Goal: Task Accomplishment & Management: Manage account settings

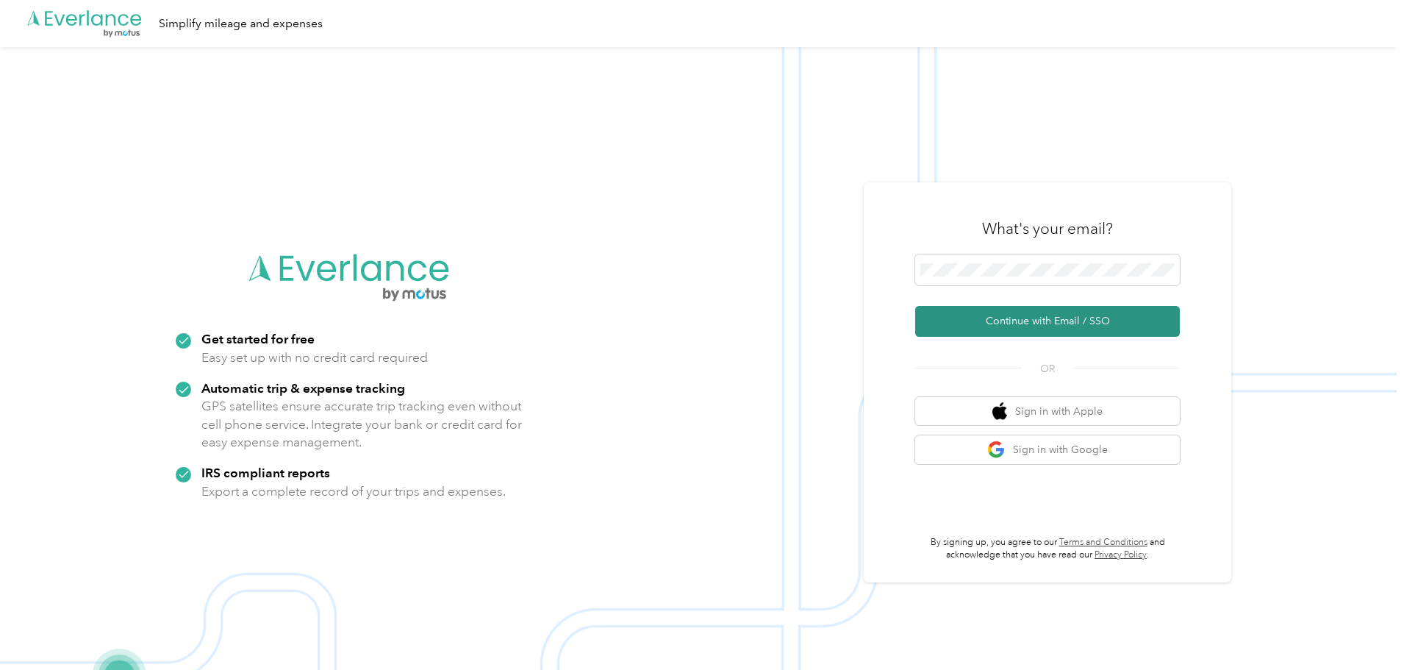
click at [1030, 313] on button "Continue with Email / SSO" at bounding box center [1047, 321] width 265 height 31
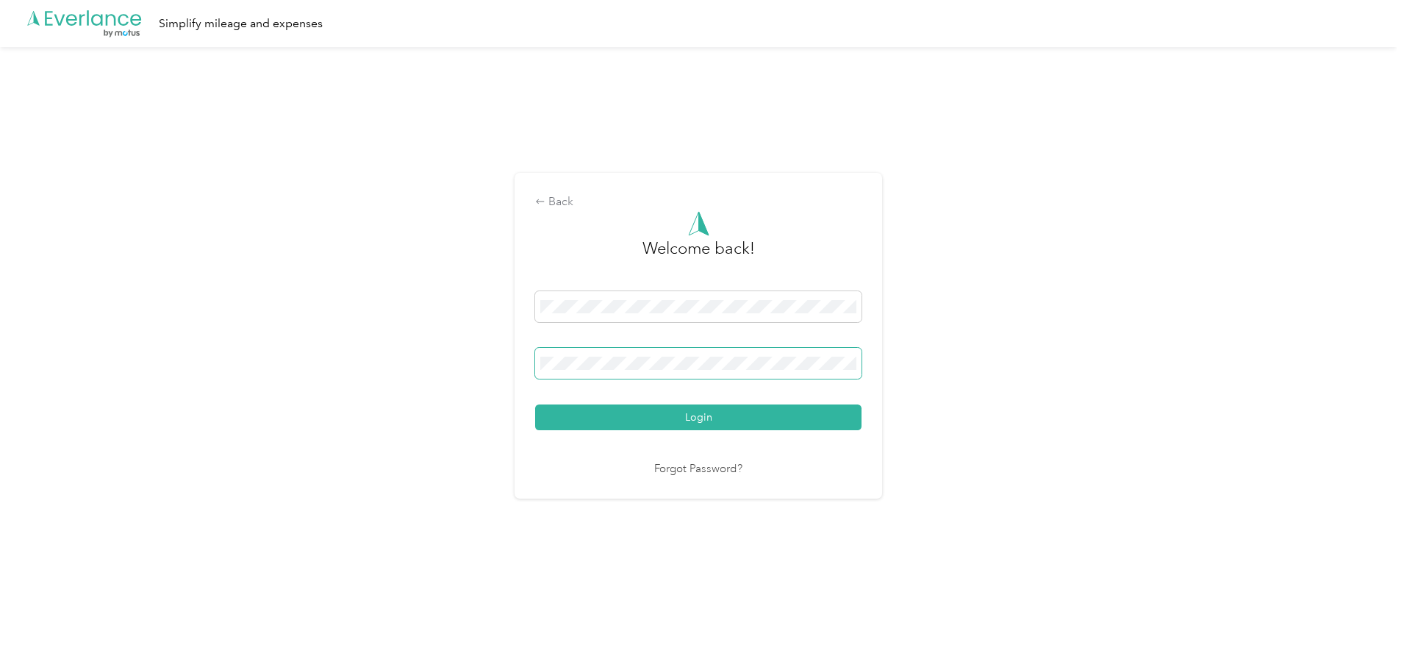
click at [535, 404] on button "Login" at bounding box center [698, 417] width 326 height 26
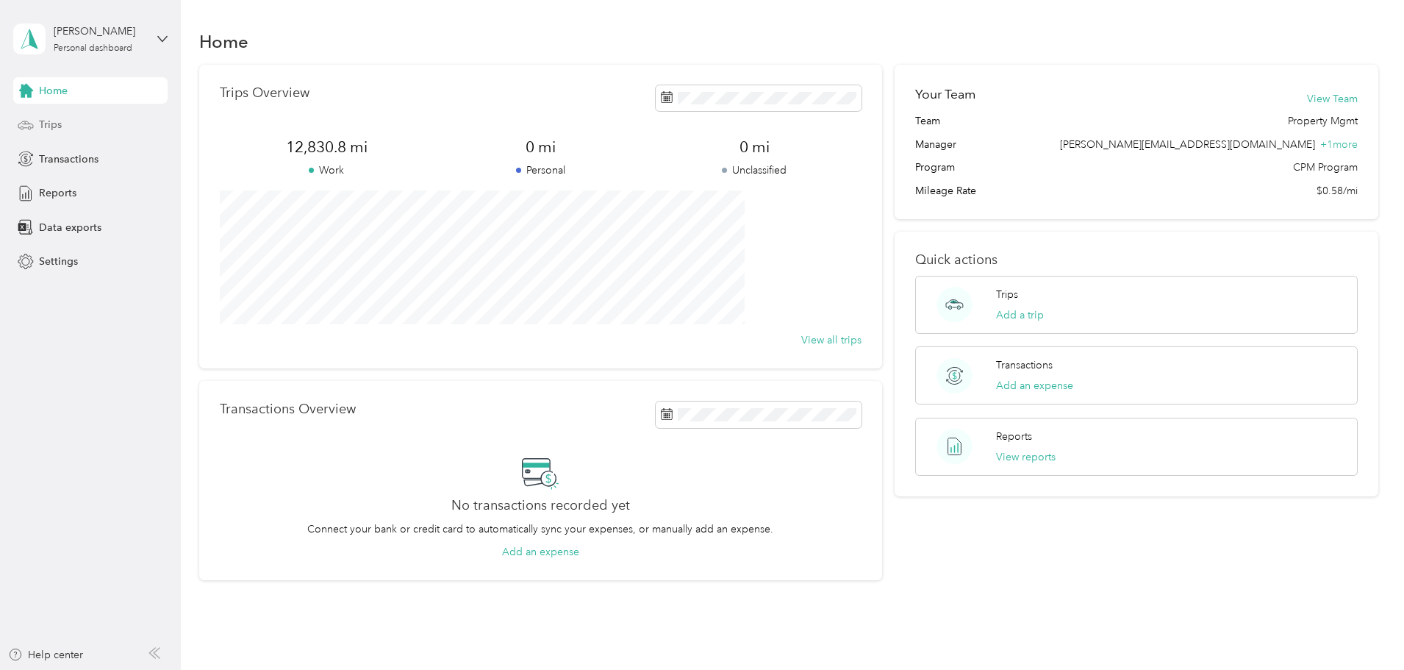
click at [69, 118] on div "Trips" at bounding box center [90, 125] width 154 height 26
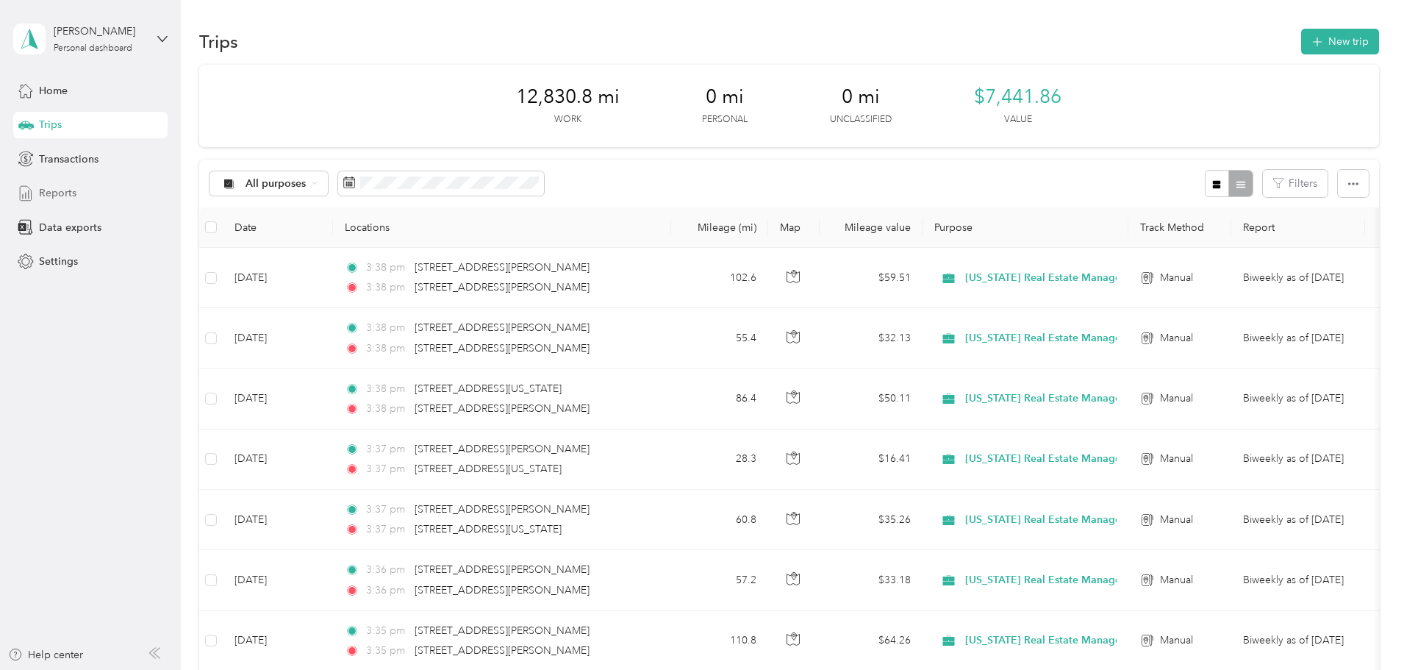
click at [77, 187] on div "Reports" at bounding box center [90, 193] width 154 height 26
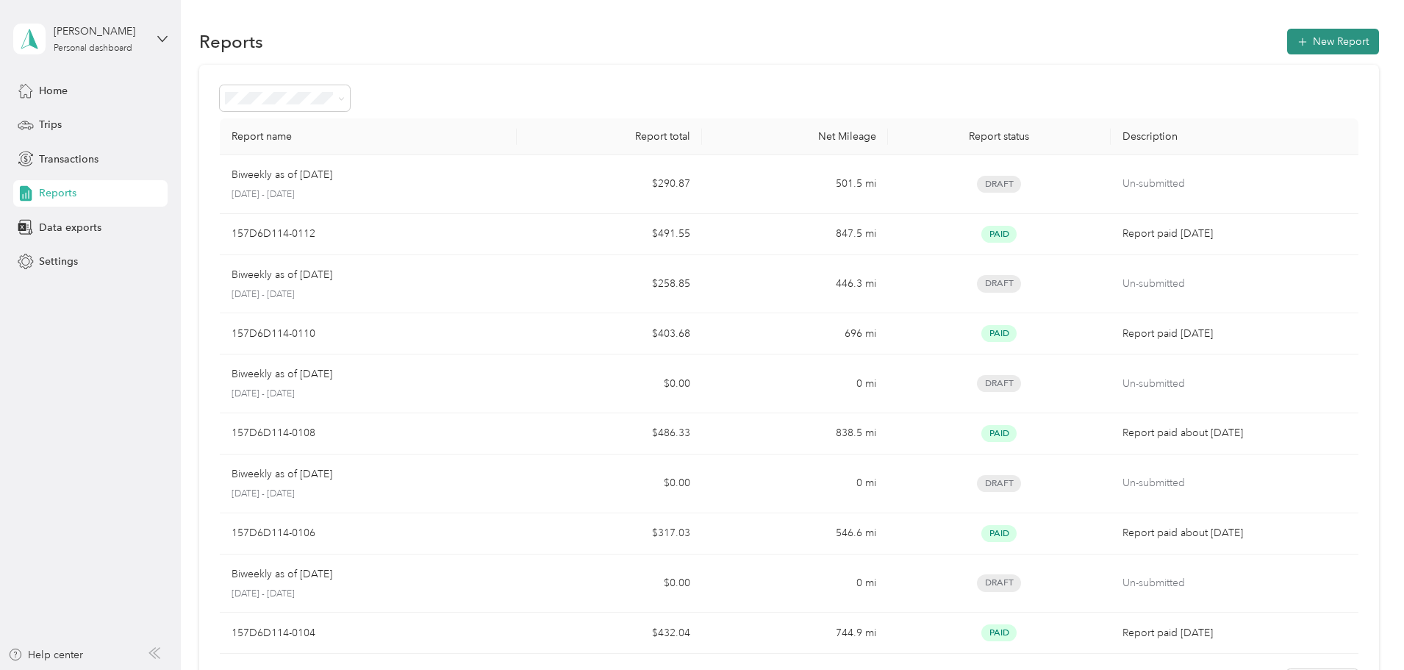
click at [1287, 48] on button "New Report" at bounding box center [1333, 42] width 92 height 26
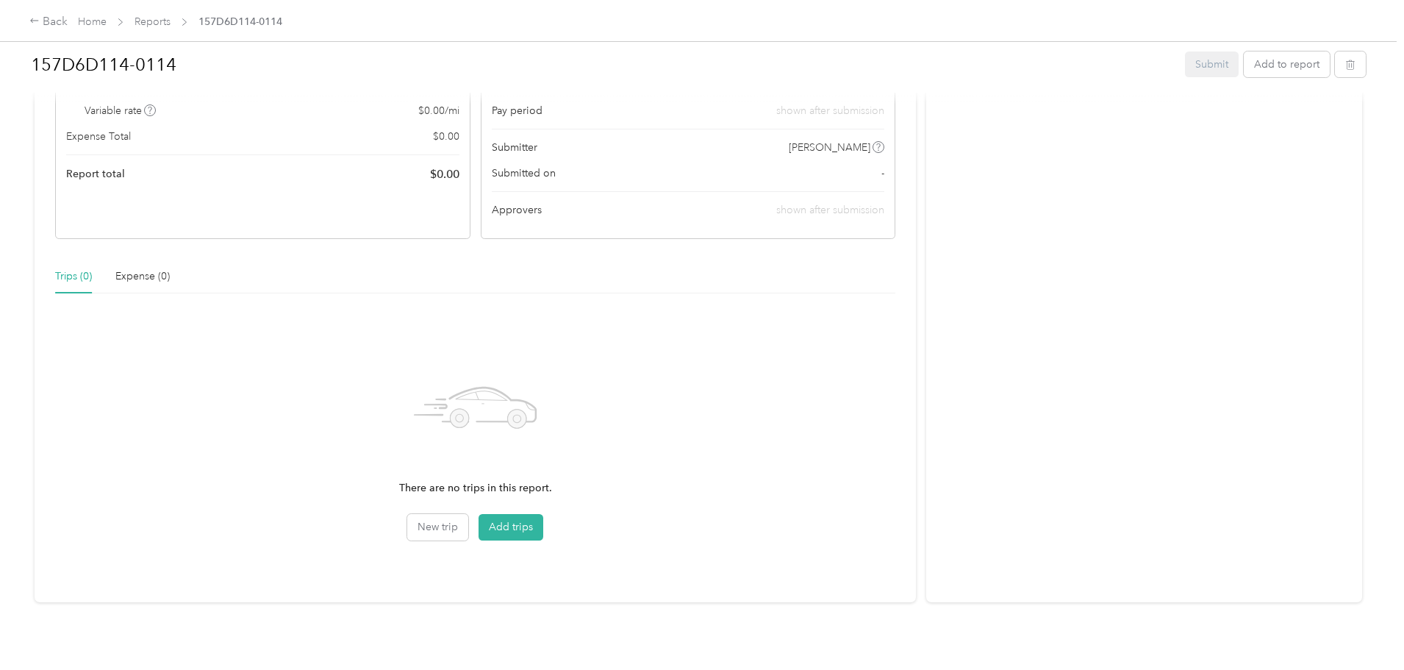
scroll to position [197, 0]
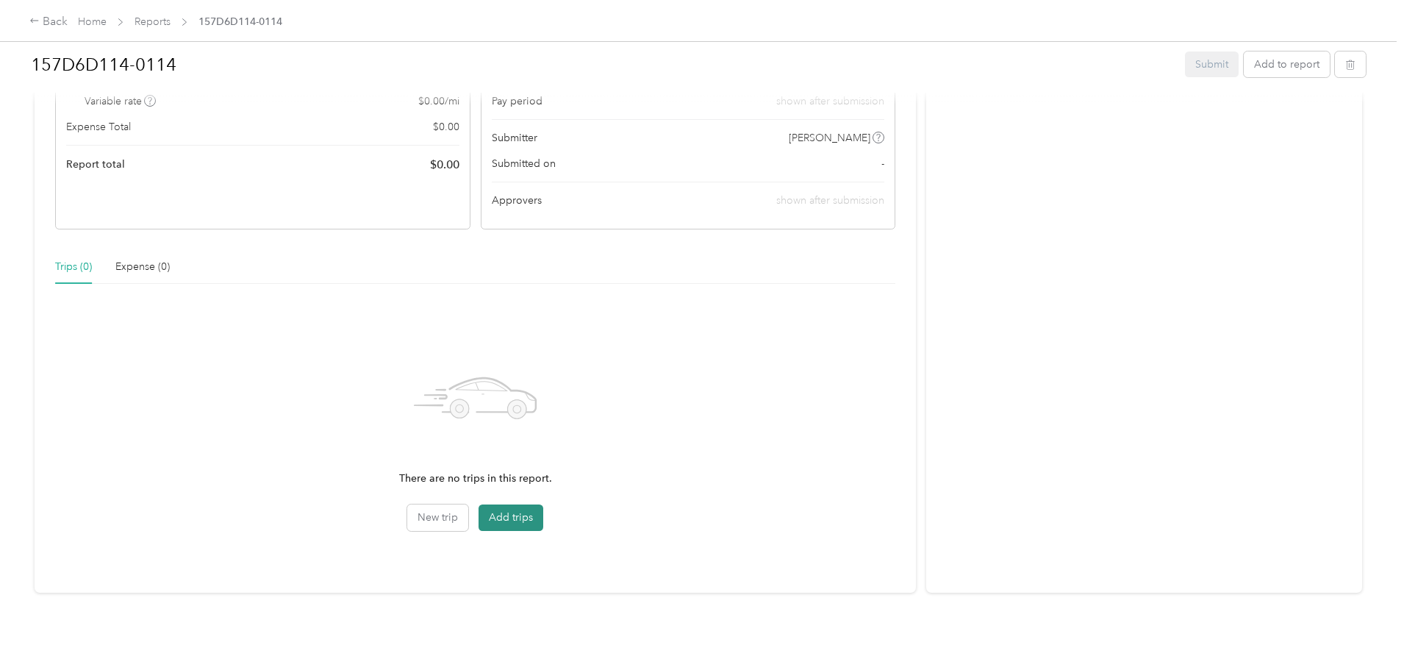
click at [534, 504] on button "Add trips" at bounding box center [511, 517] width 65 height 26
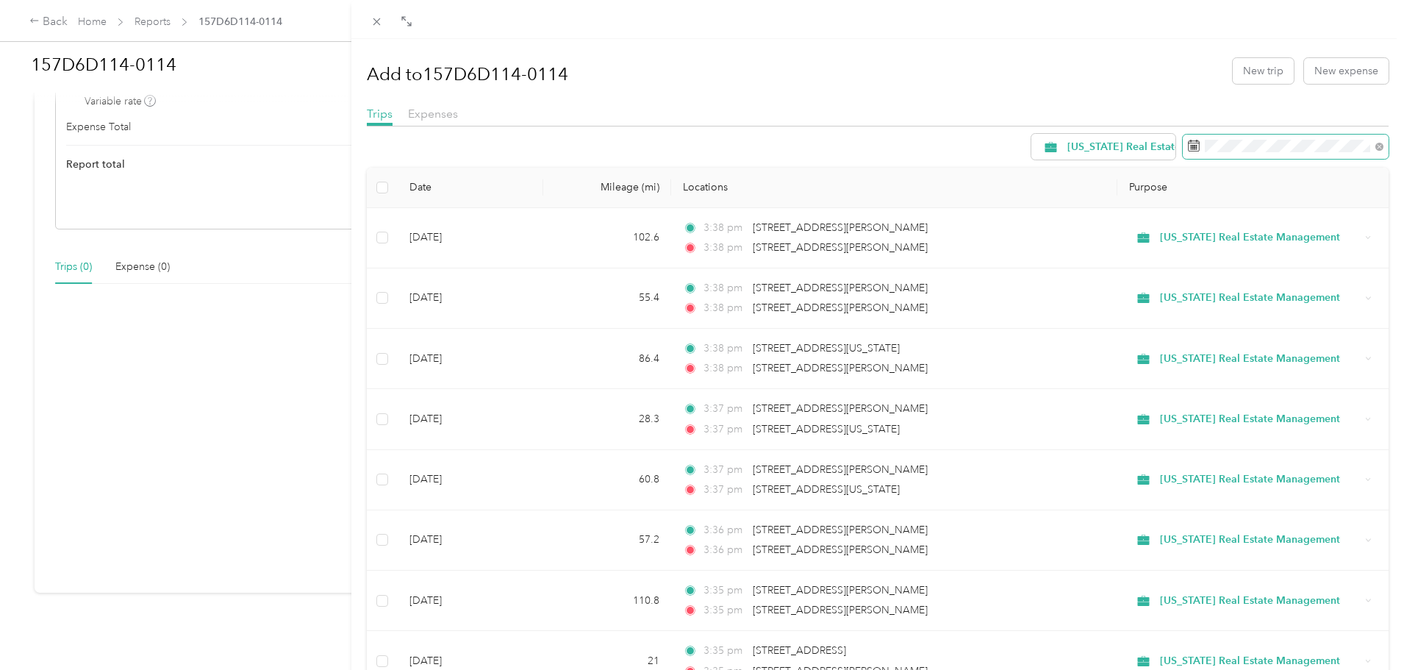
click at [1211, 138] on span at bounding box center [1286, 147] width 206 height 25
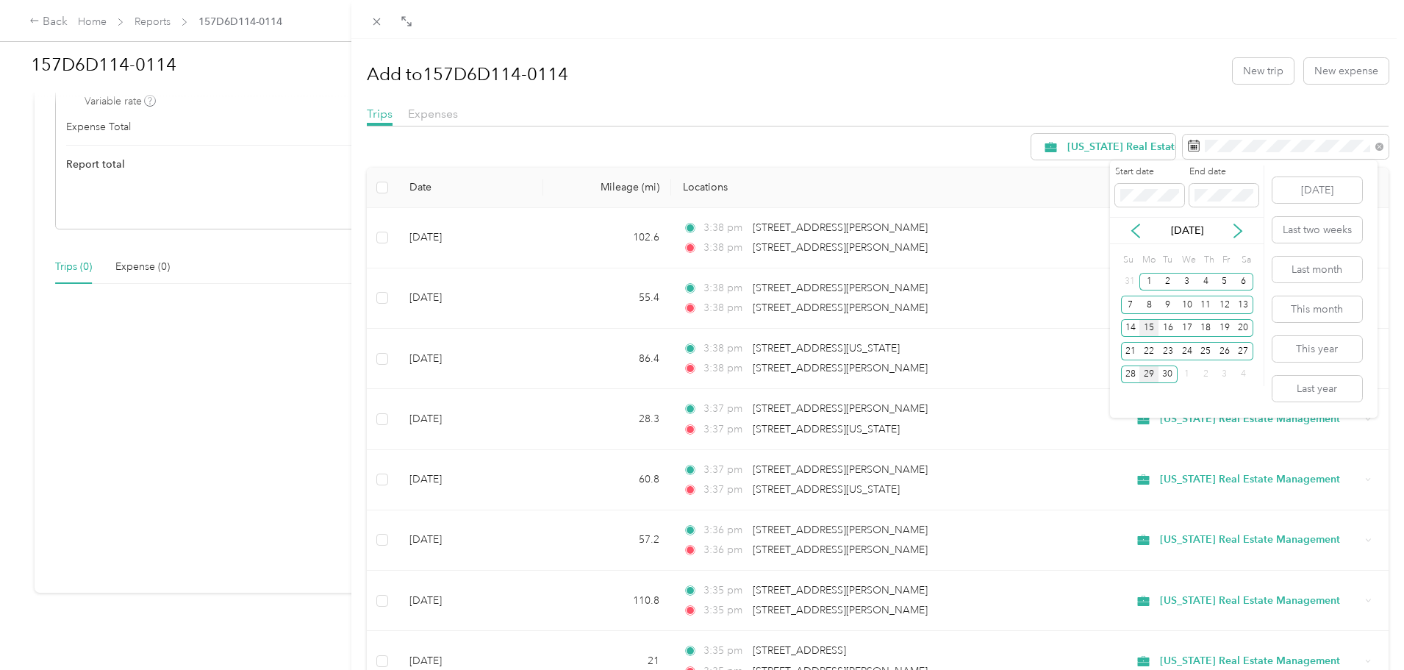
click at [1148, 328] on div "15" at bounding box center [1148, 328] width 19 height 18
click at [1135, 375] on div "28" at bounding box center [1130, 374] width 19 height 18
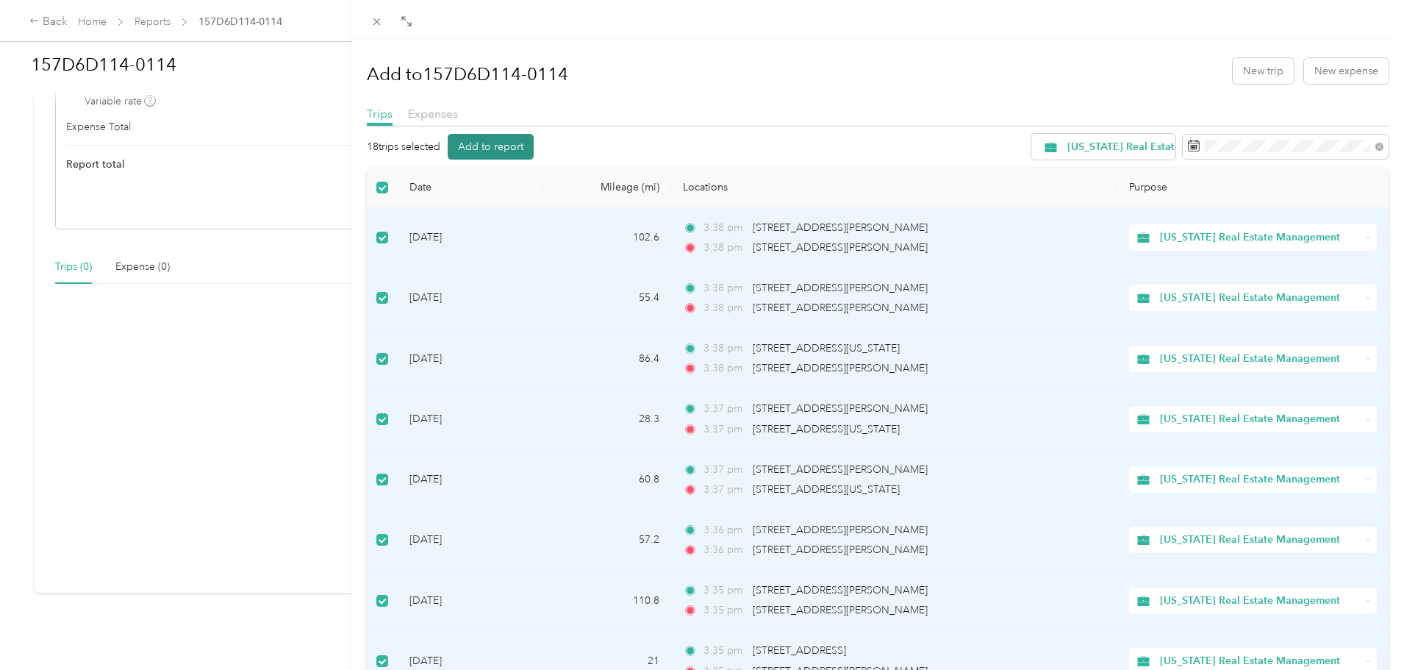
click at [468, 151] on button "Add to report" at bounding box center [491, 147] width 86 height 26
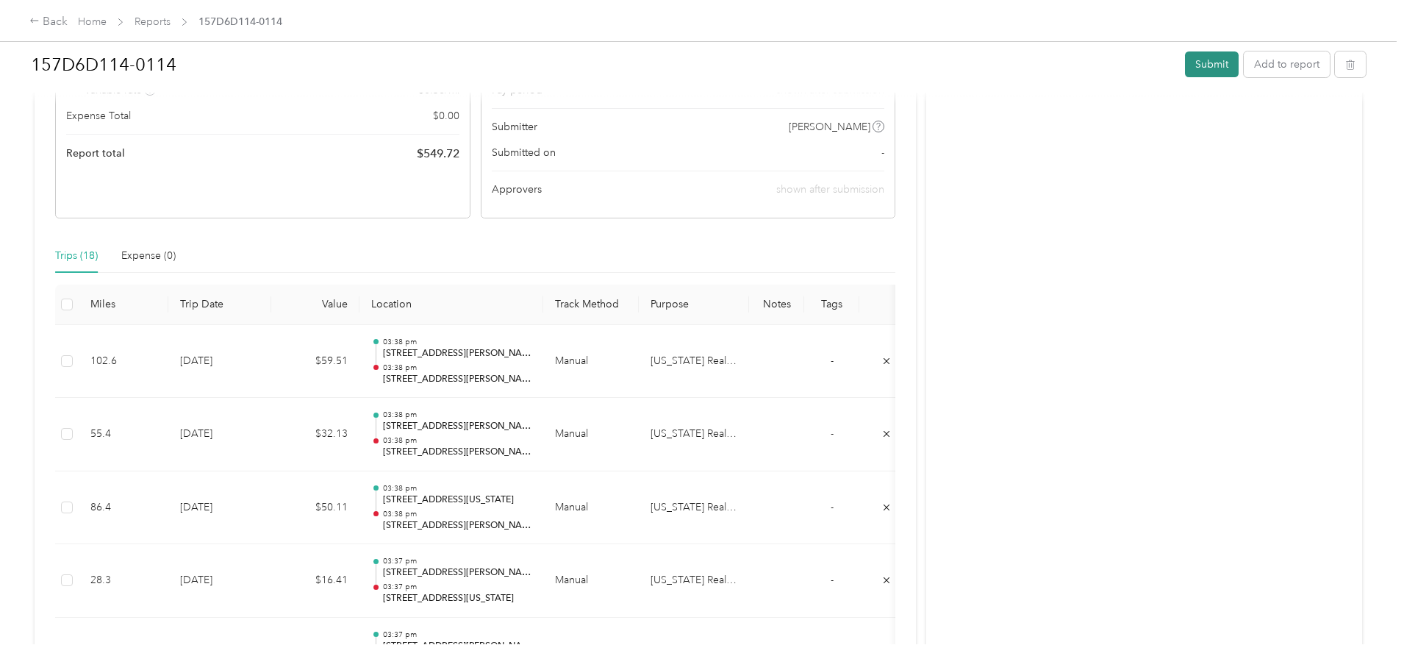
click at [1185, 73] on button "Submit" at bounding box center [1212, 64] width 54 height 26
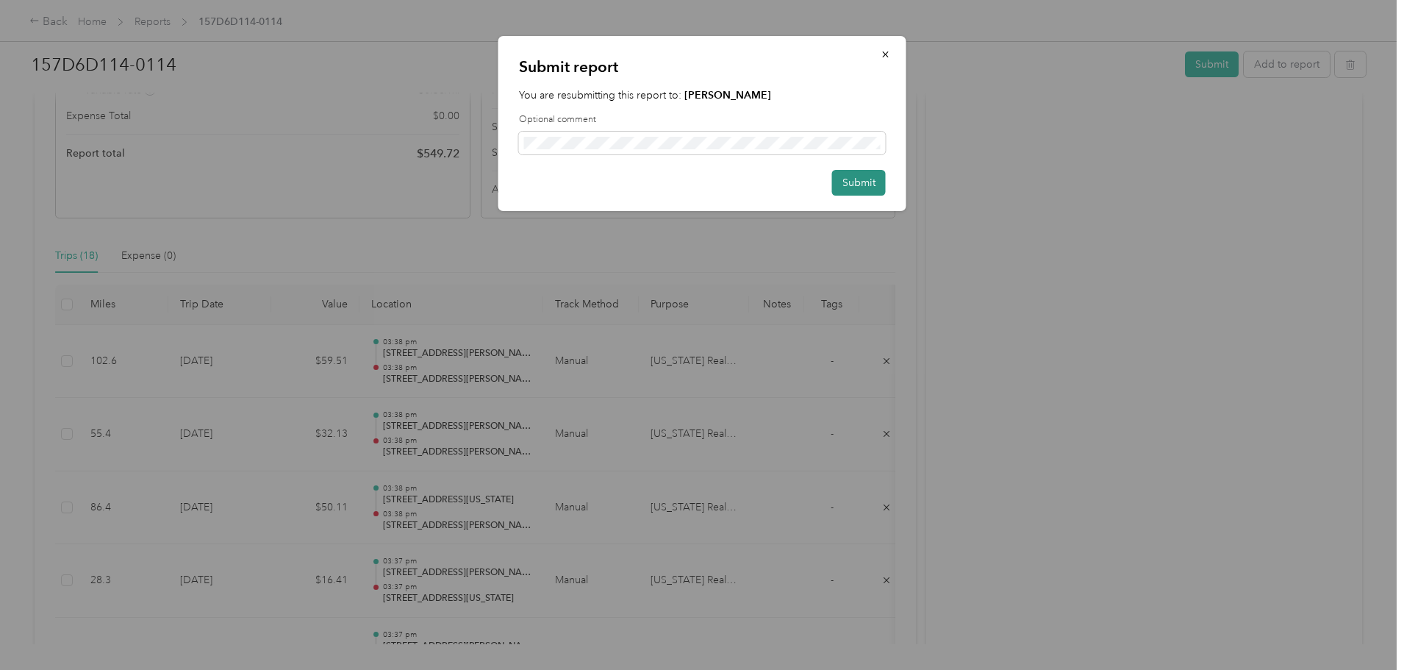
click at [845, 183] on button "Submit" at bounding box center [859, 183] width 54 height 26
